Goal: Transaction & Acquisition: Purchase product/service

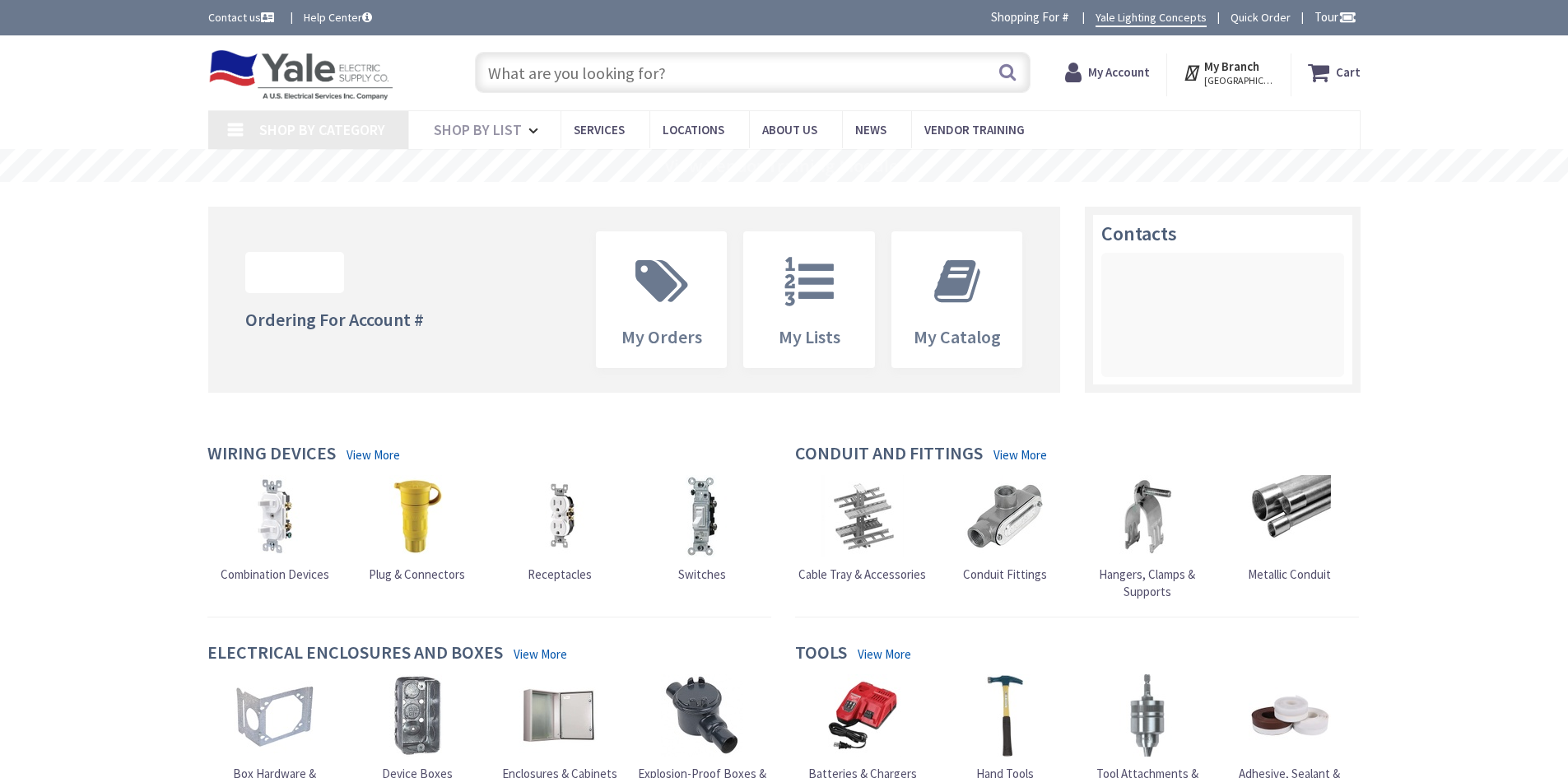
click at [616, 66] on input "text" at bounding box center [752, 72] width 555 height 42
click at [682, 65] on input "text" at bounding box center [752, 72] width 555 height 42
paste input "73907"
type input "73907"
type input "[GEOGRAPHIC_DATA], [STREET_ADDRESS]"
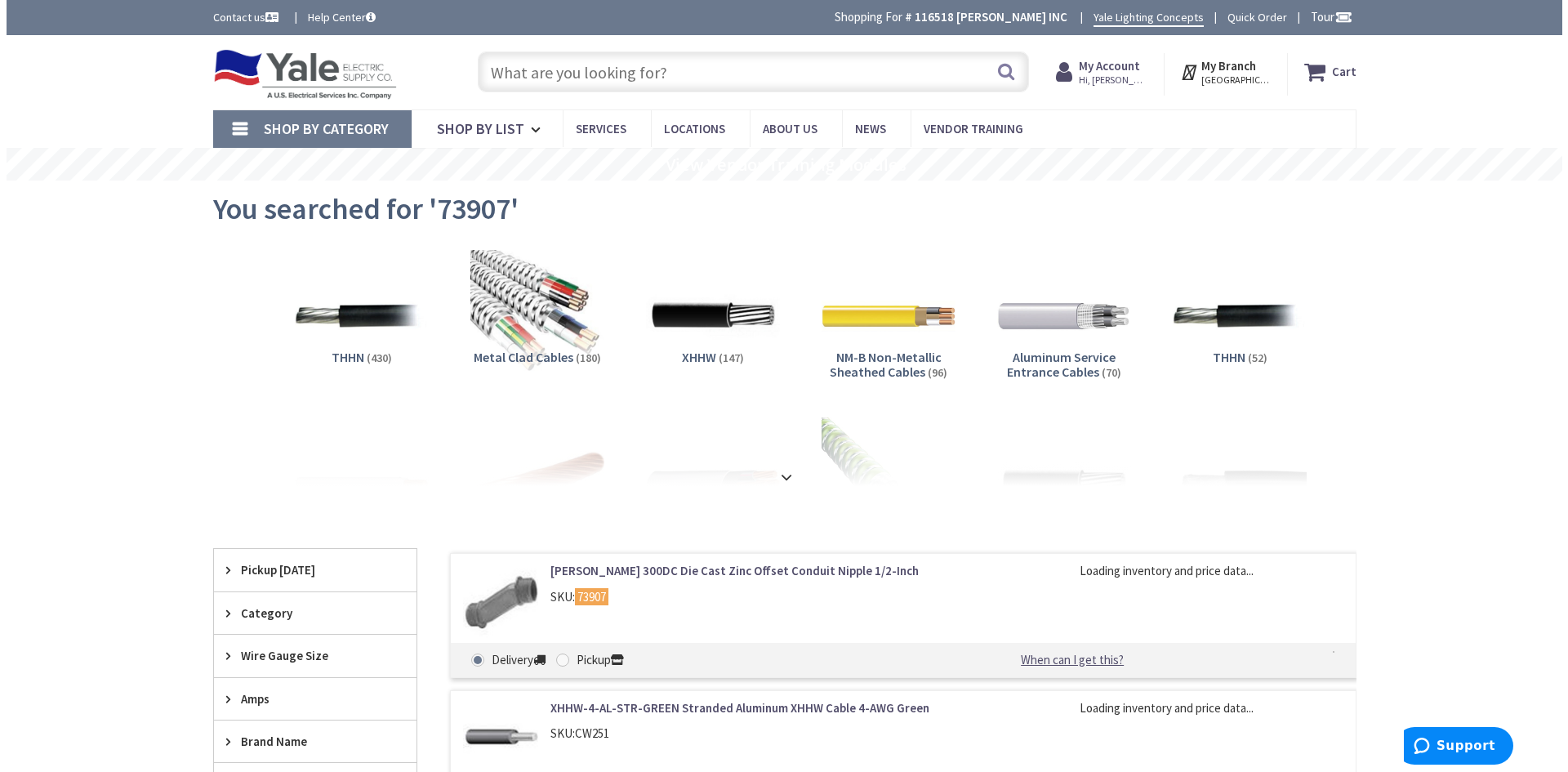
scroll to position [82, 0]
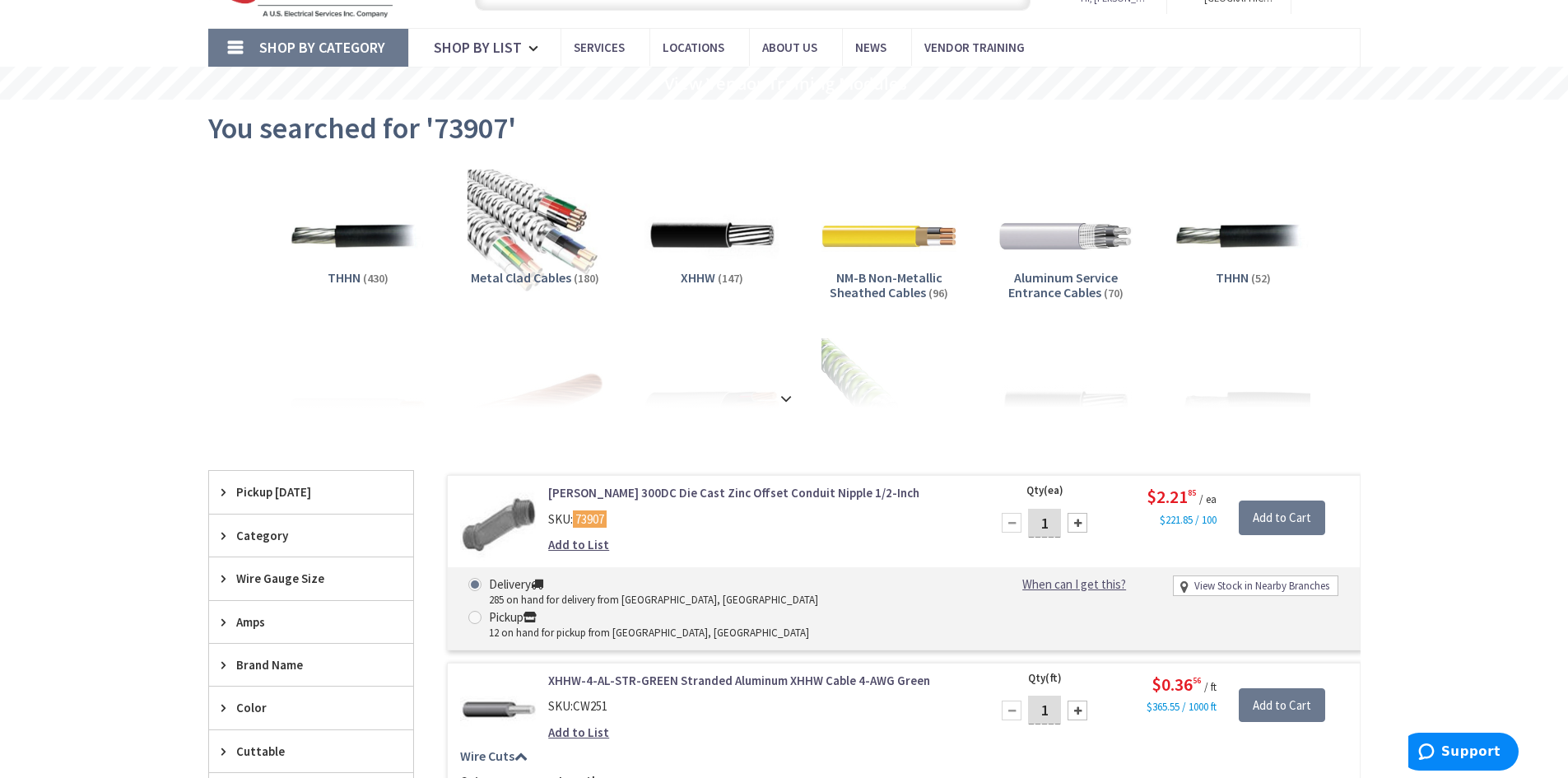
click at [1049, 526] on input "1" at bounding box center [1044, 523] width 33 height 29
type input "7"
click at [1268, 519] on input "Add to Cart" at bounding box center [1282, 518] width 86 height 35
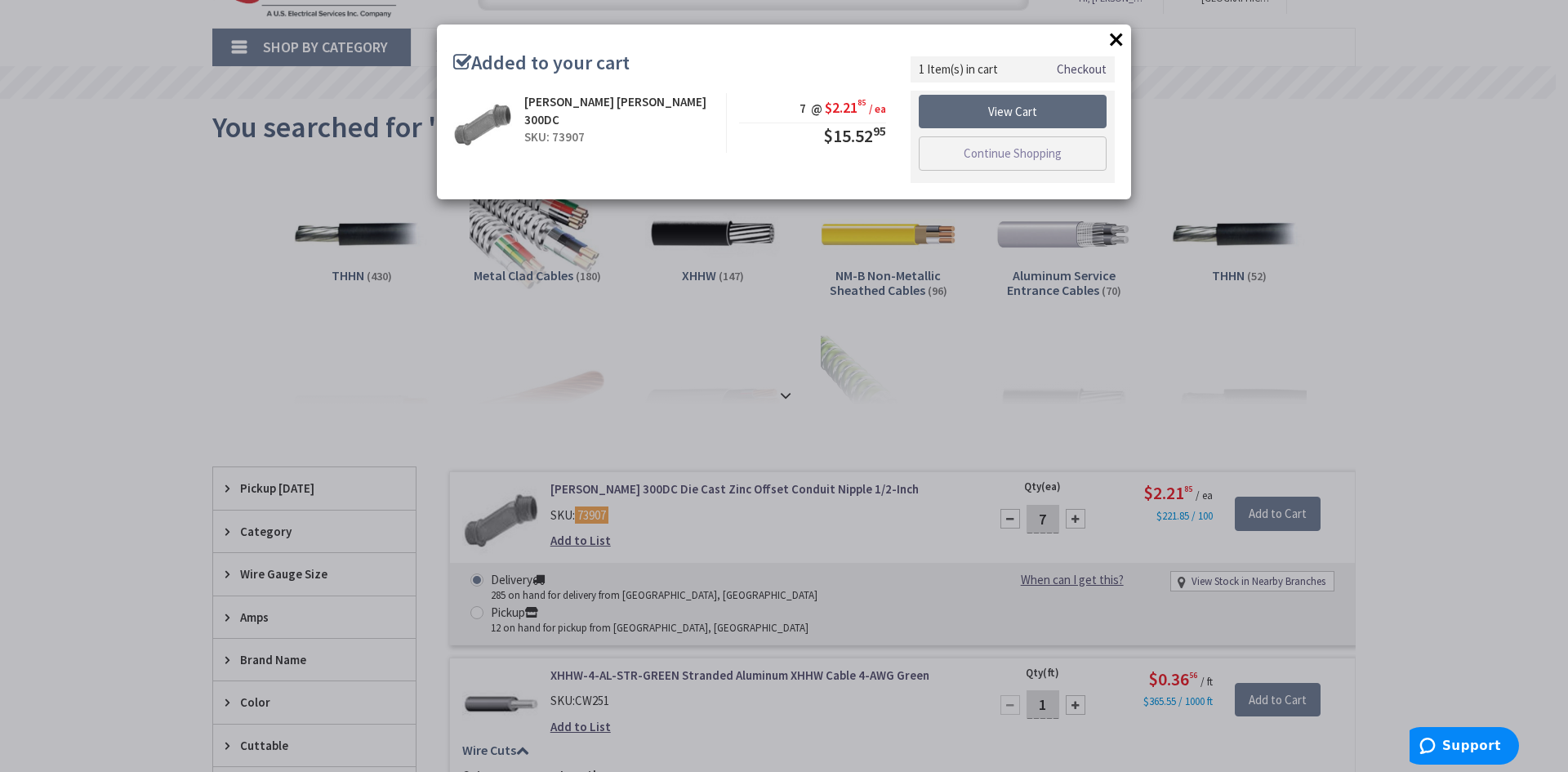
click at [1016, 119] on link "View Cart" at bounding box center [1012, 111] width 188 height 34
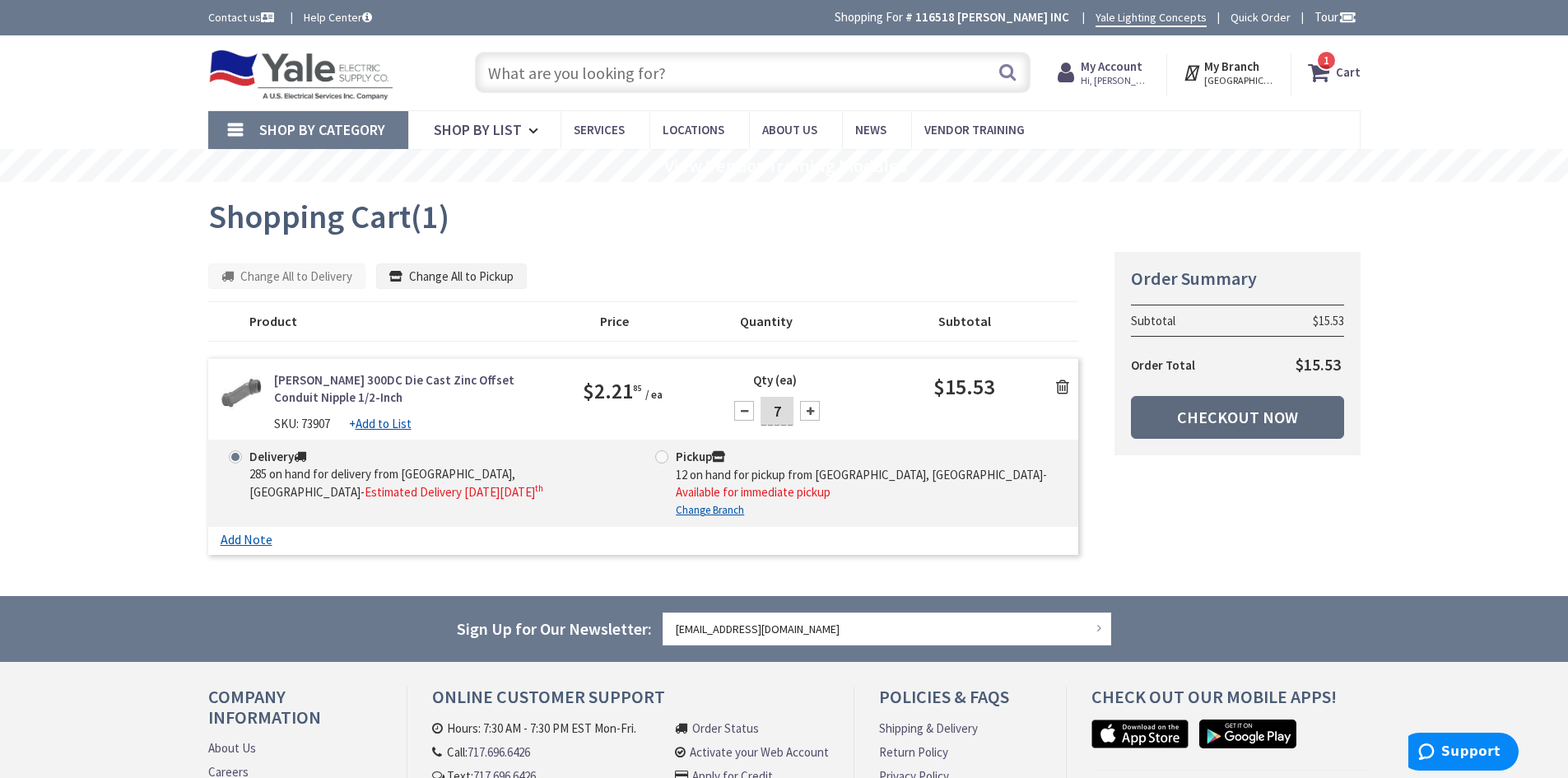
click at [1238, 421] on link "Checkout Now" at bounding box center [1237, 417] width 213 height 43
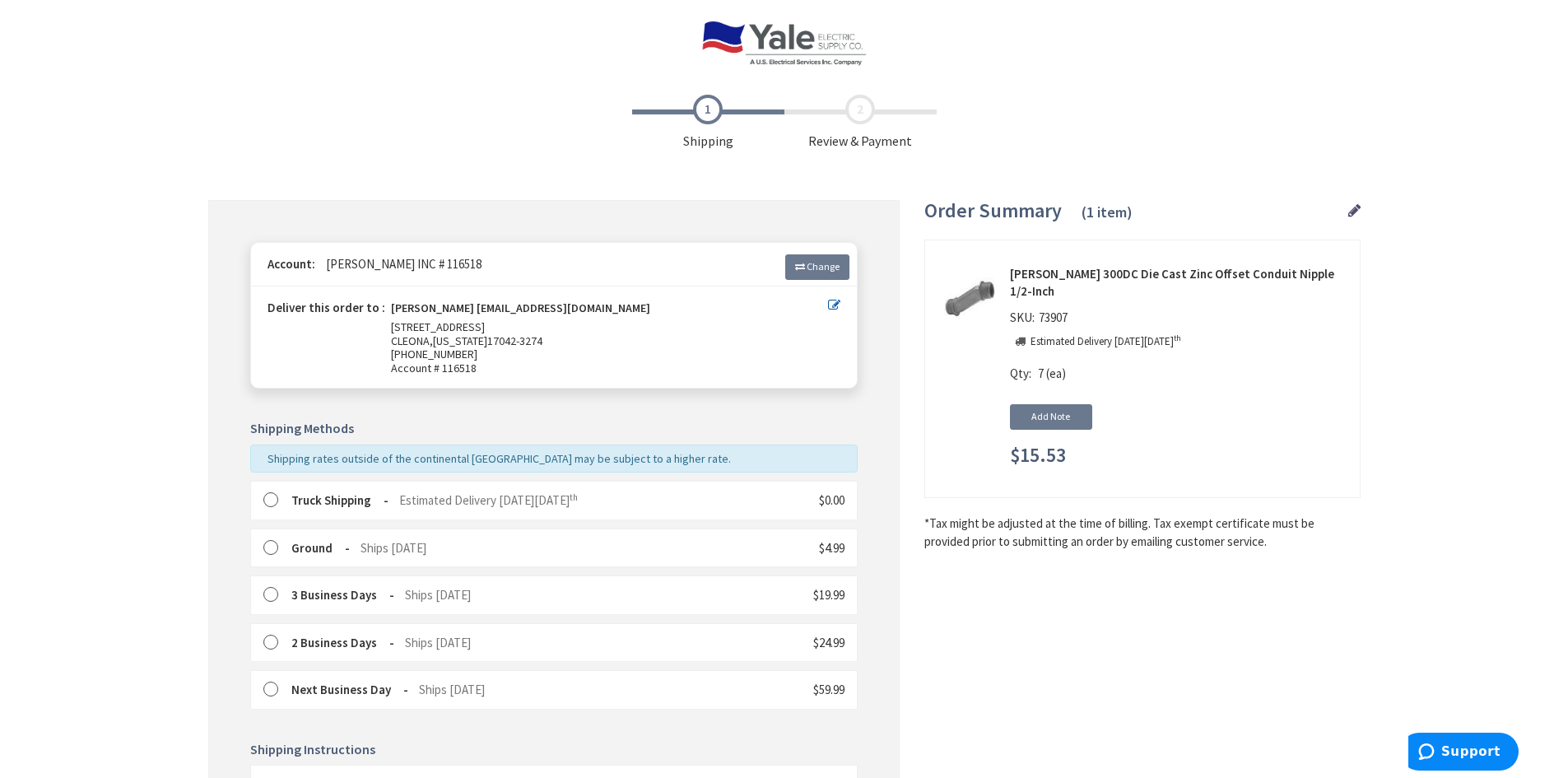
click at [322, 502] on RTM_truck "Truck Shipping" at bounding box center [340, 500] width 97 height 16
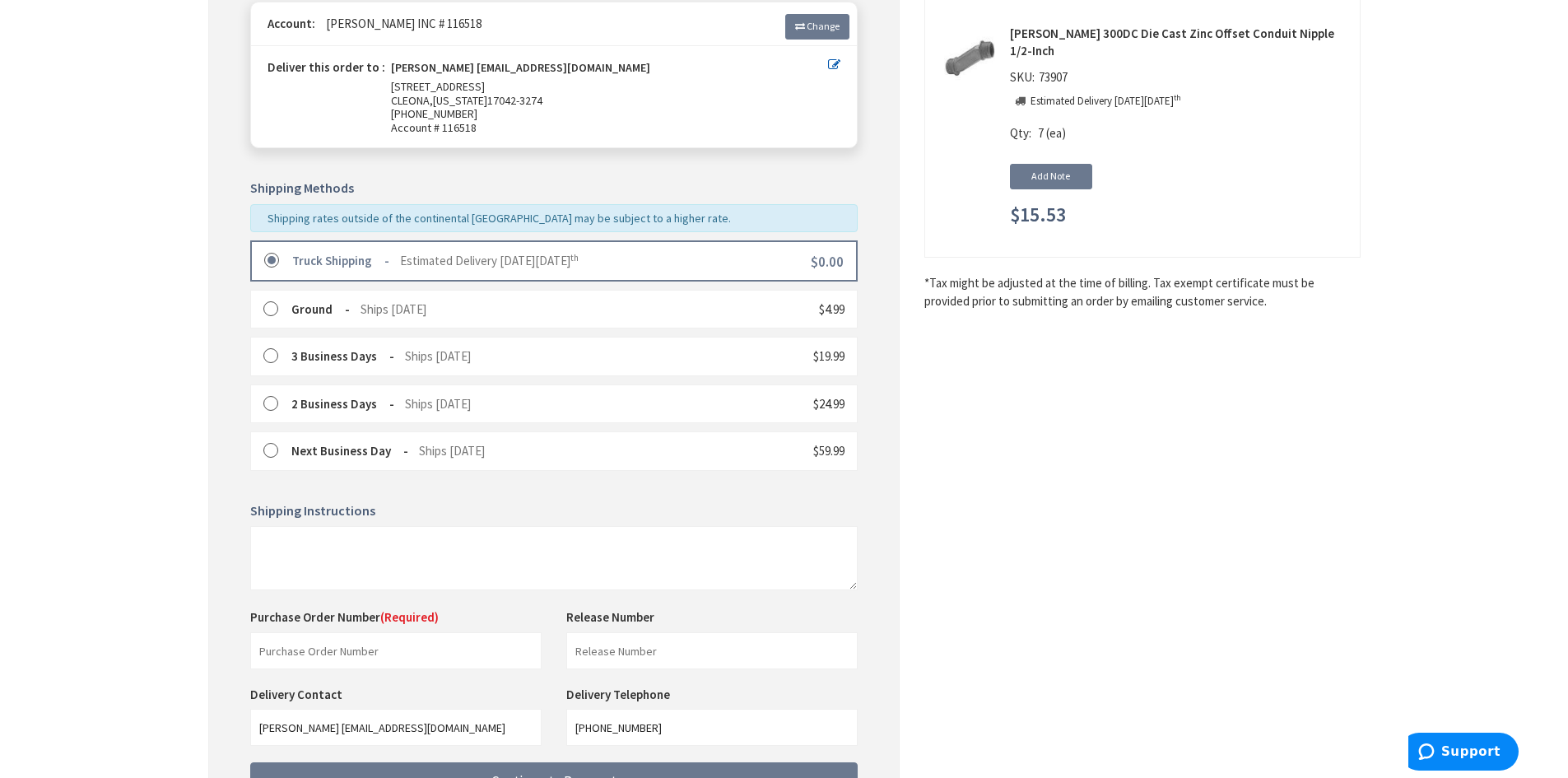
scroll to position [247, 0]
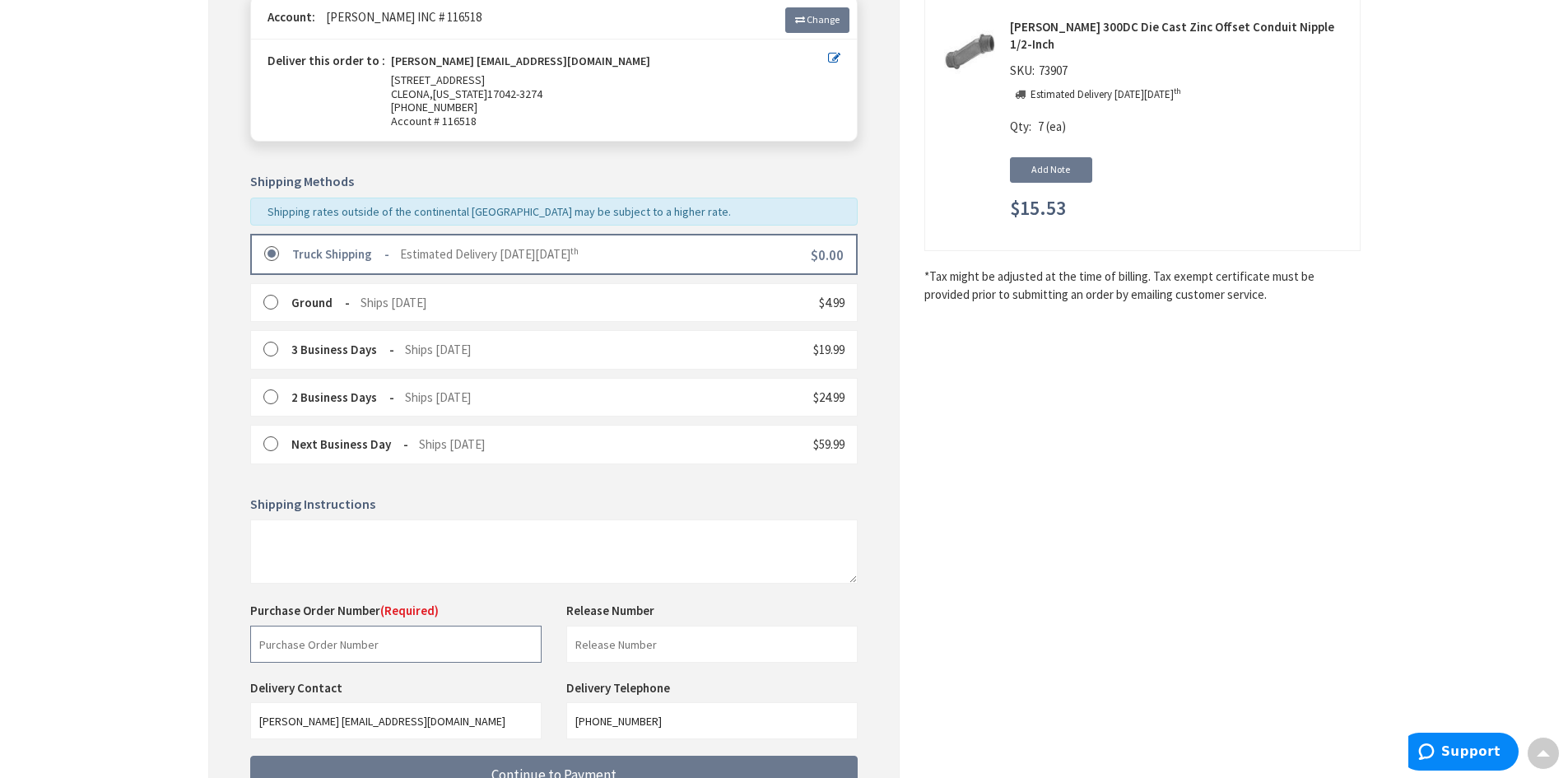
click at [347, 643] on input "text" at bounding box center [396, 643] width 291 height 37
paste input "224246070"
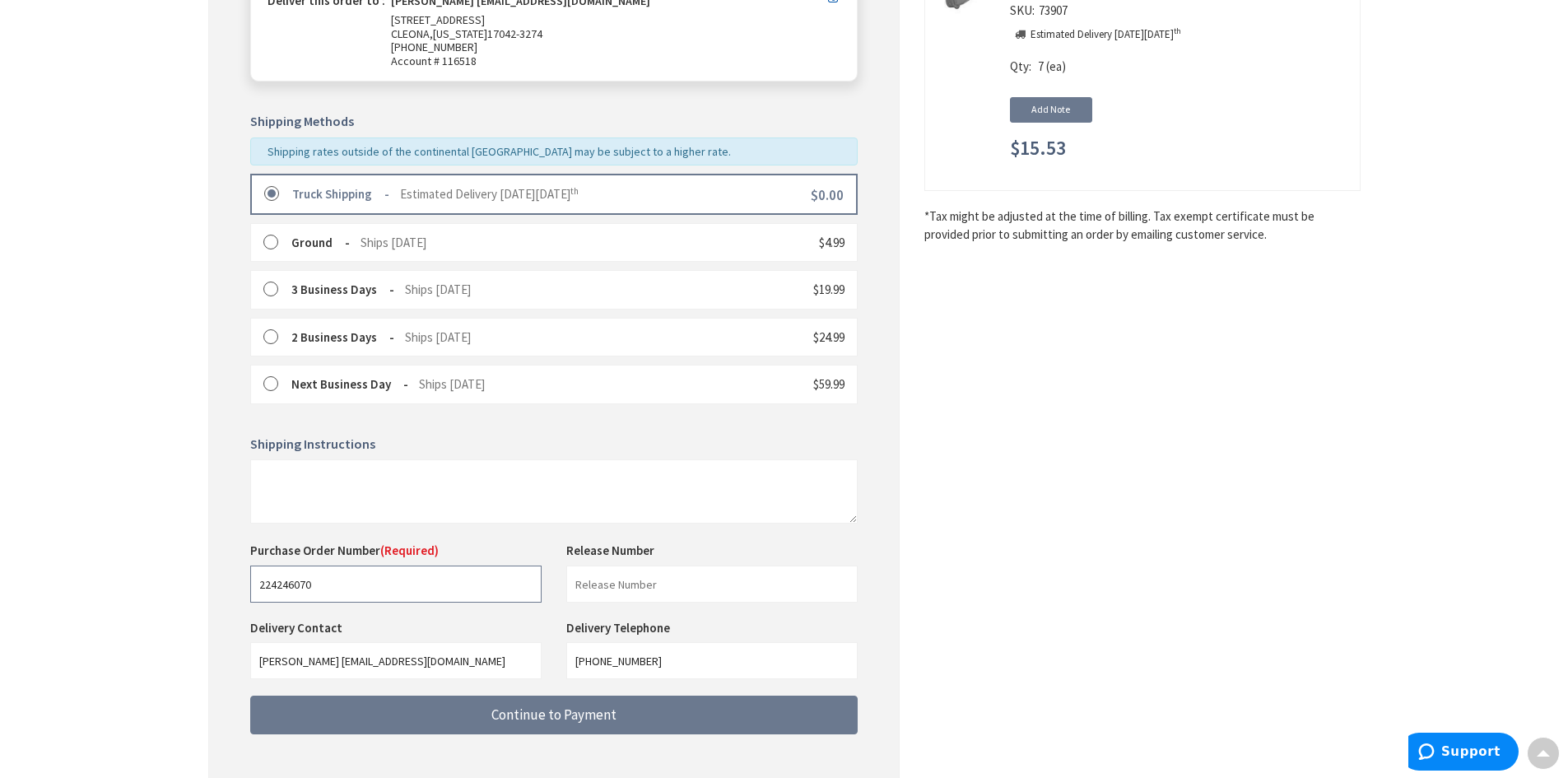
scroll to position [392, 0]
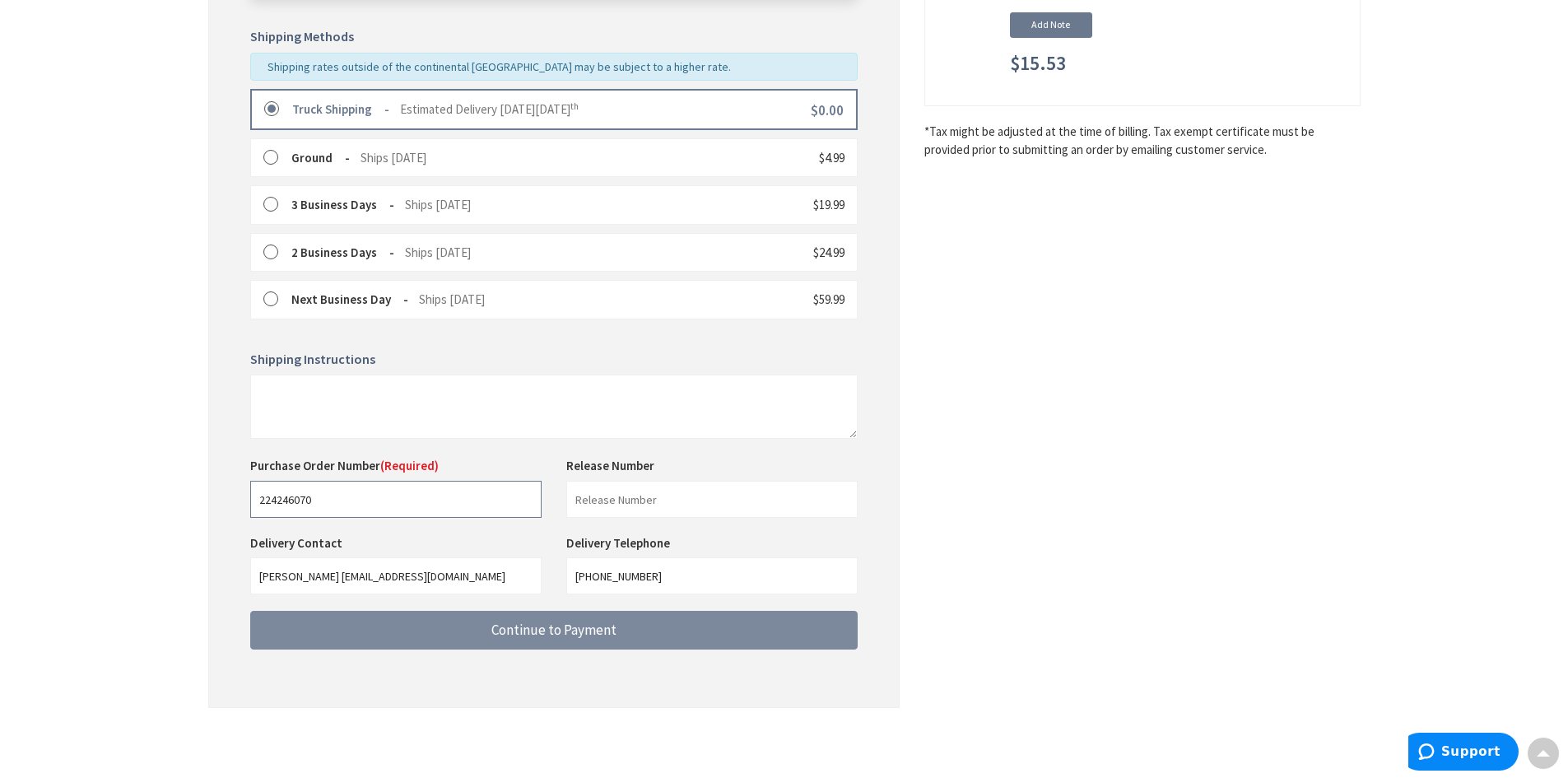
type input "224246070"
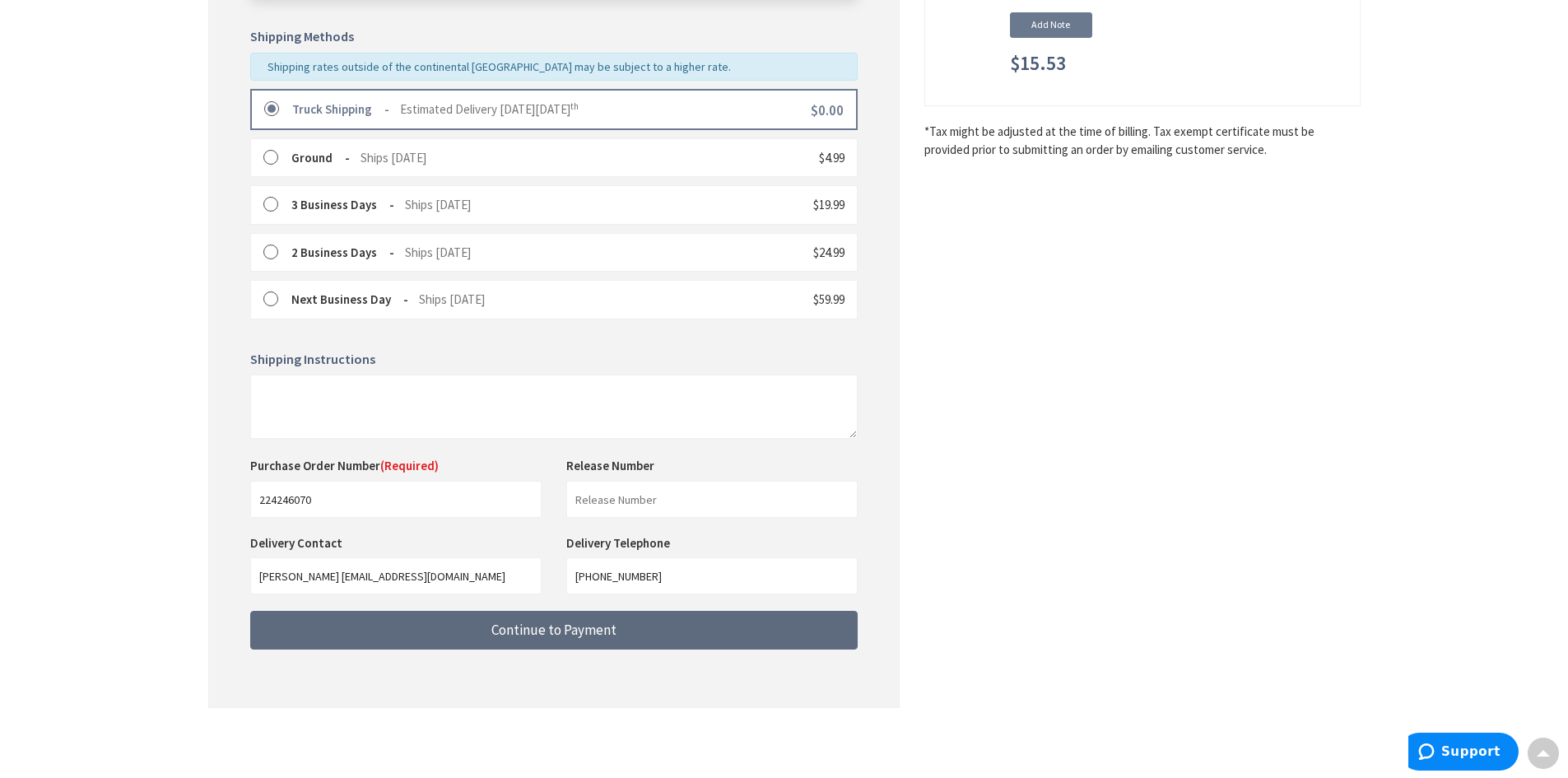
click at [538, 629] on span "Continue to Payment" at bounding box center [554, 630] width 125 height 18
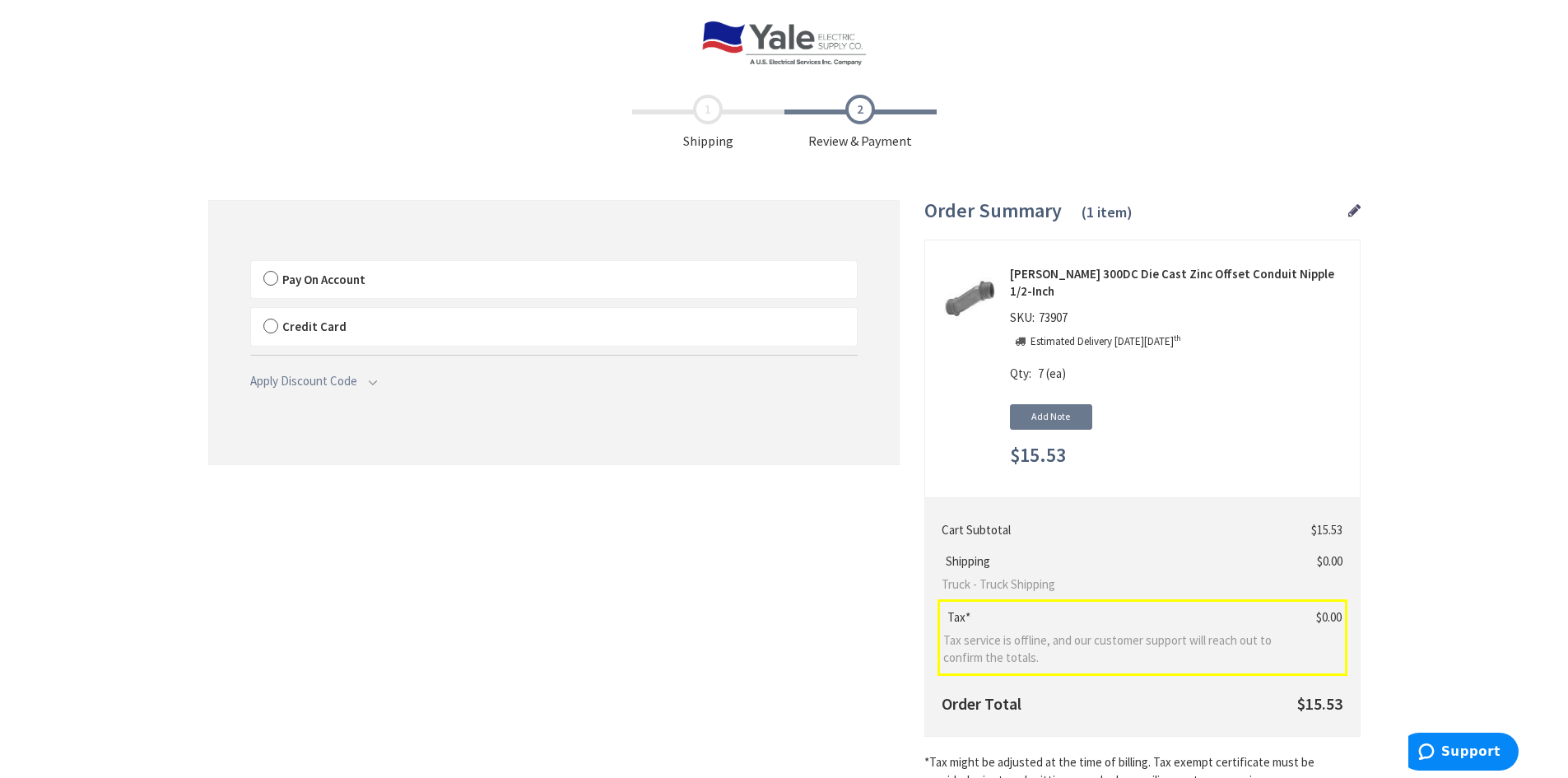
click at [333, 281] on span "Pay On Account" at bounding box center [324, 279] width 83 height 16
click at [251, 264] on input "Pay On Account" at bounding box center [251, 264] width 0 height 0
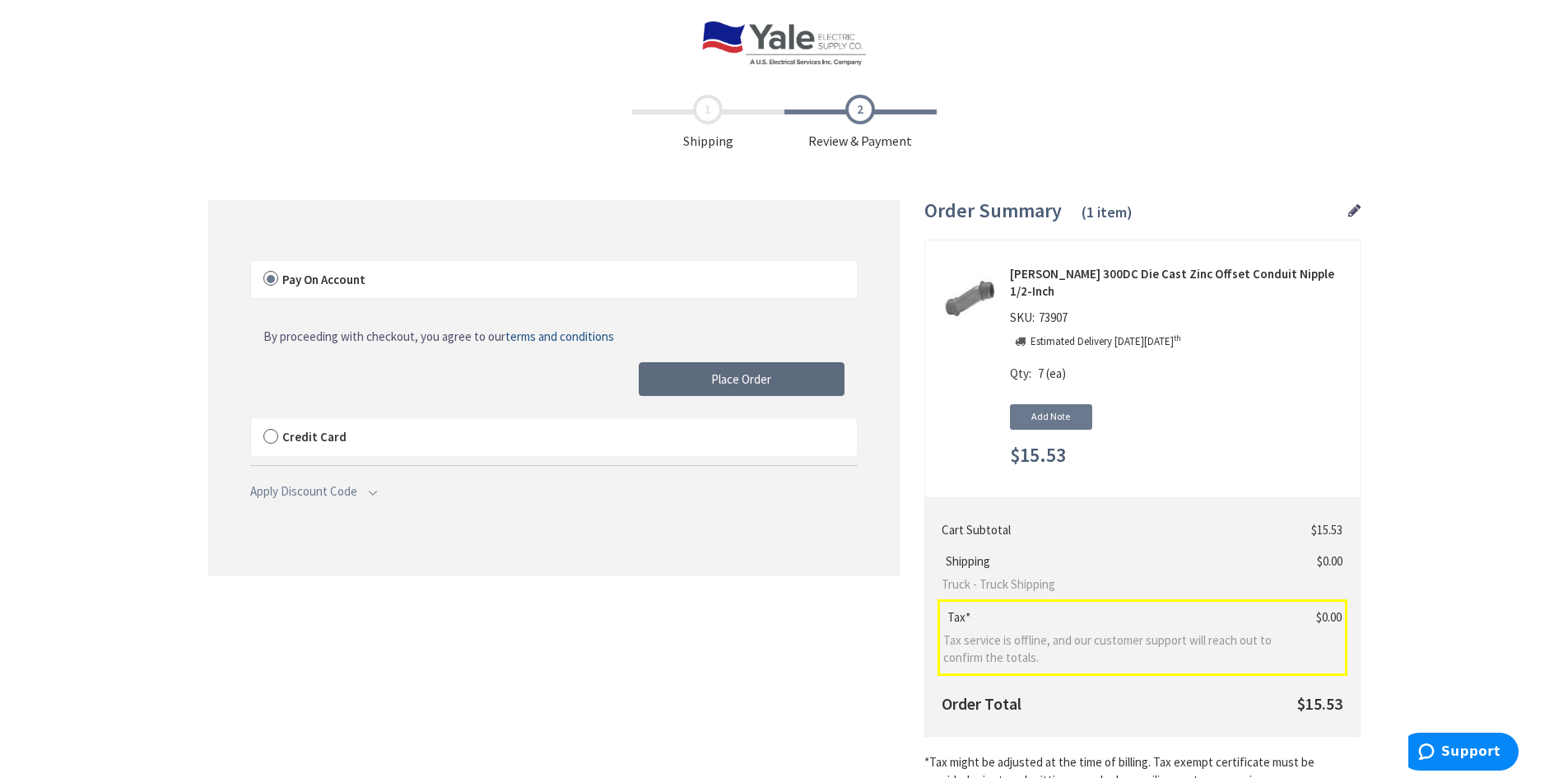
click at [693, 374] on button "Place Order" at bounding box center [741, 379] width 206 height 35
